Goal: Find specific page/section: Find specific page/section

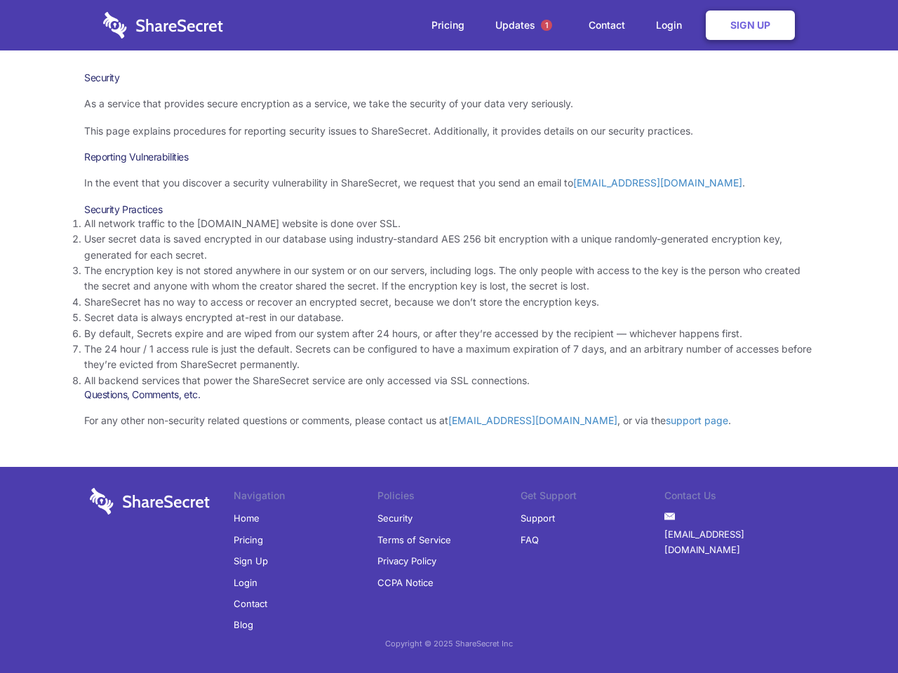
click at [449, 337] on li "By default, Secrets expire and are wiped from our system after 24 hours, or aft…" at bounding box center [448, 333] width 729 height 15
click at [546, 25] on span "1" at bounding box center [546, 25] width 11 height 11
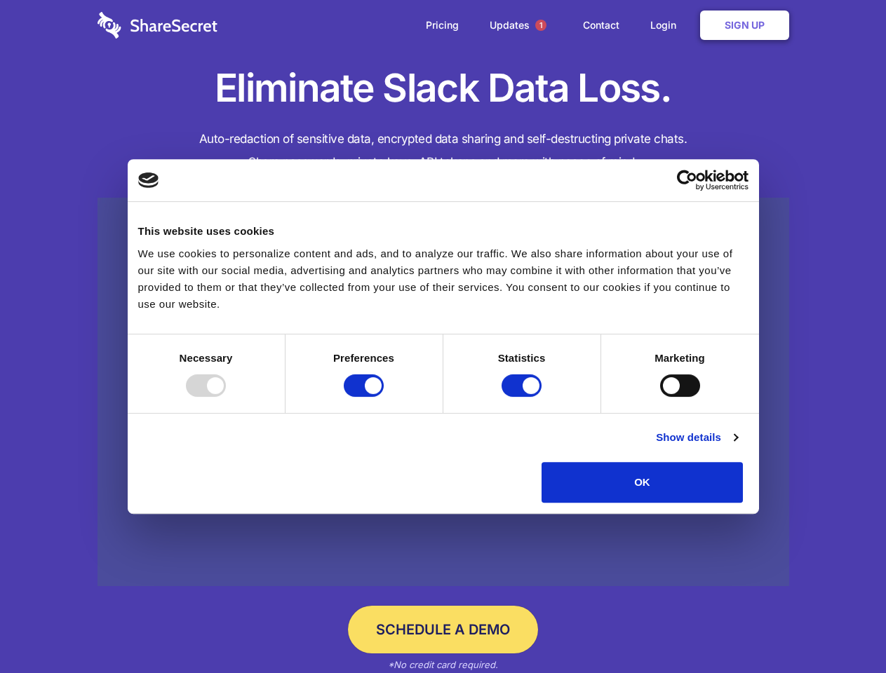
click at [226, 397] on div at bounding box center [206, 385] width 40 height 22
click at [384, 397] on input "Preferences" at bounding box center [364, 385] width 40 height 22
checkbox input "false"
click at [523, 397] on input "Statistics" at bounding box center [521, 385] width 40 height 22
checkbox input "false"
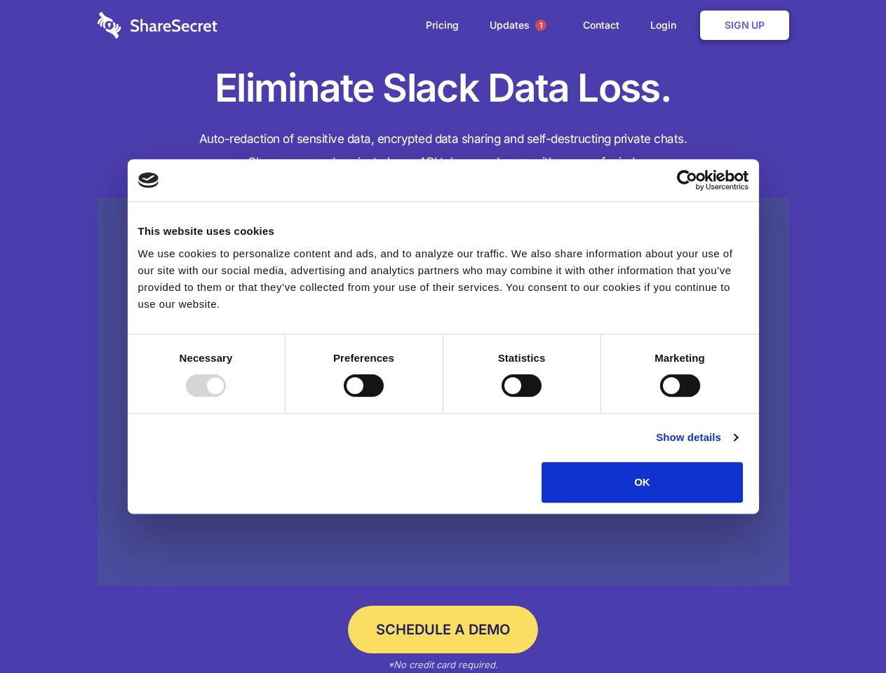
click at [660, 397] on input "Marketing" at bounding box center [680, 385] width 40 height 22
checkbox input "true"
click at [737, 446] on link "Show details" at bounding box center [696, 437] width 81 height 17
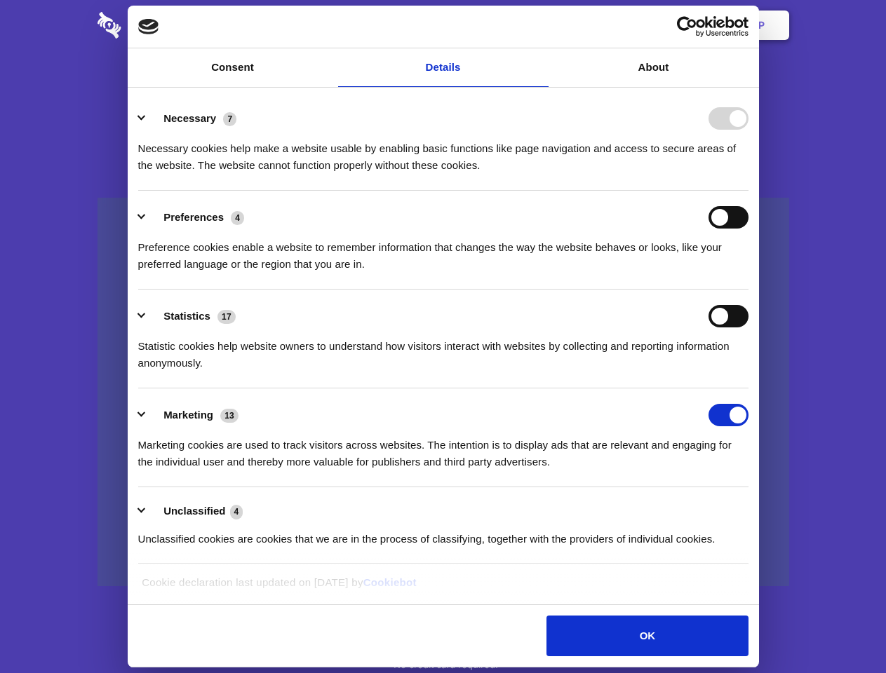
click at [748, 191] on li "Necessary 7 Necessary cookies help make a website usable by enabling basic func…" at bounding box center [443, 141] width 610 height 99
click at [540, 25] on span "1" at bounding box center [540, 25] width 11 height 11
